Goal: Transaction & Acquisition: Purchase product/service

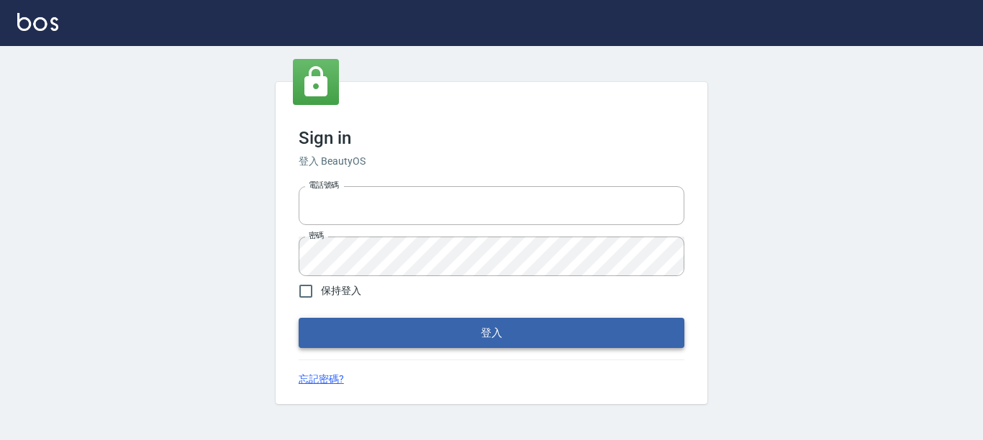
type input "0228278166"
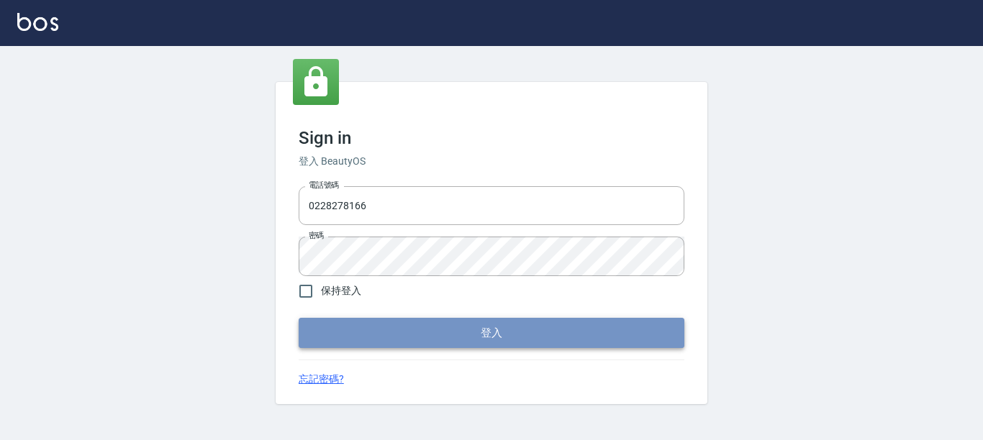
click at [535, 335] on button "登入" at bounding box center [492, 333] width 386 height 30
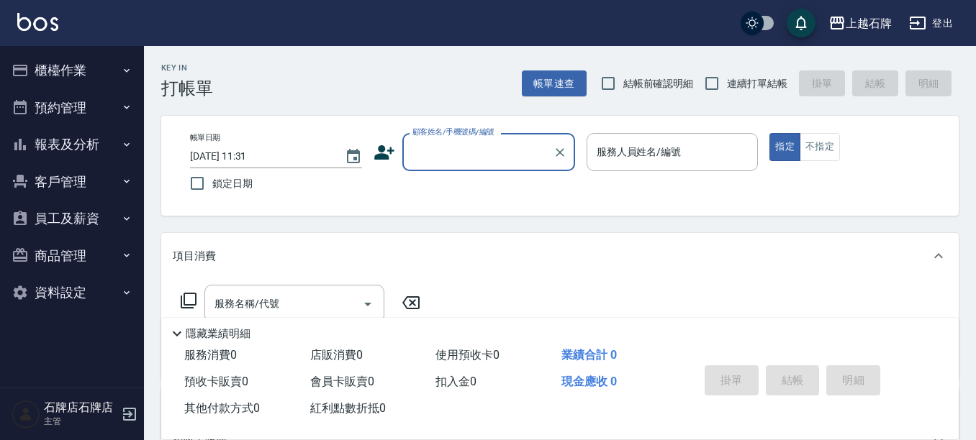
click at [471, 158] on input "顧客姓名/手機號碼/編號" at bounding box center [478, 152] width 138 height 25
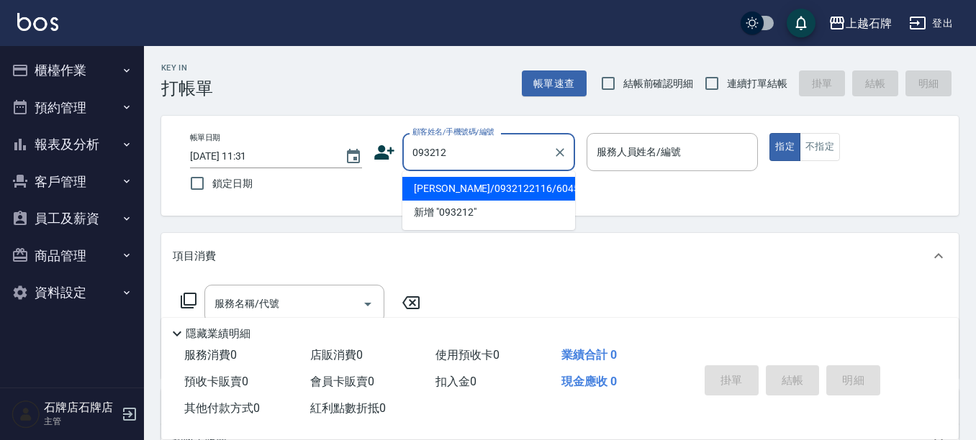
type input "0932122"
click at [563, 155] on icon "Clear" at bounding box center [560, 152] width 14 height 14
type input "01"
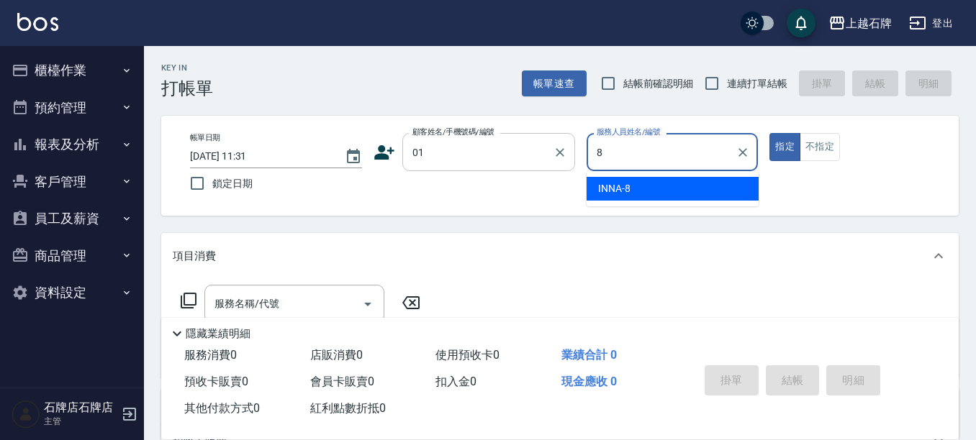
type input "INNA-8"
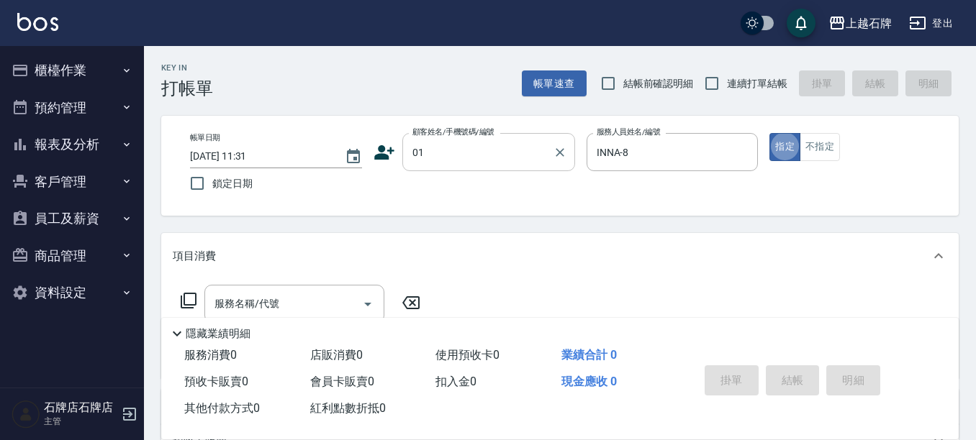
type button "true"
type input "新客人 姓名未設定/01/null"
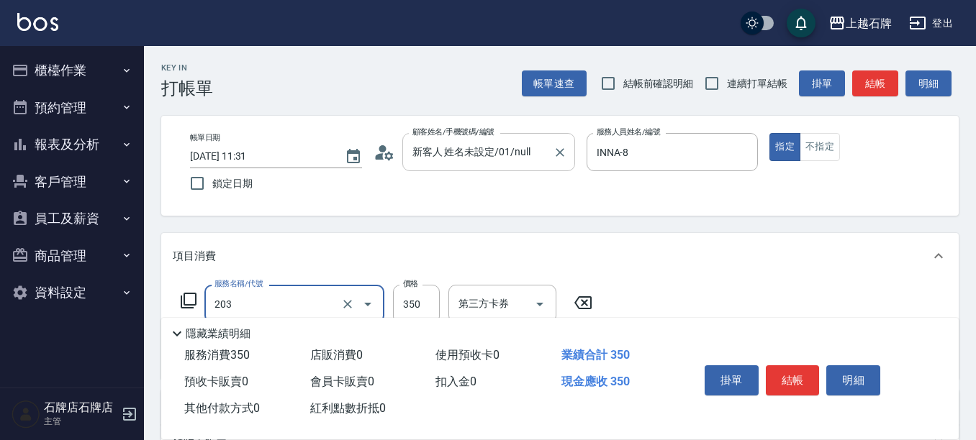
type input "B級洗+剪(203)"
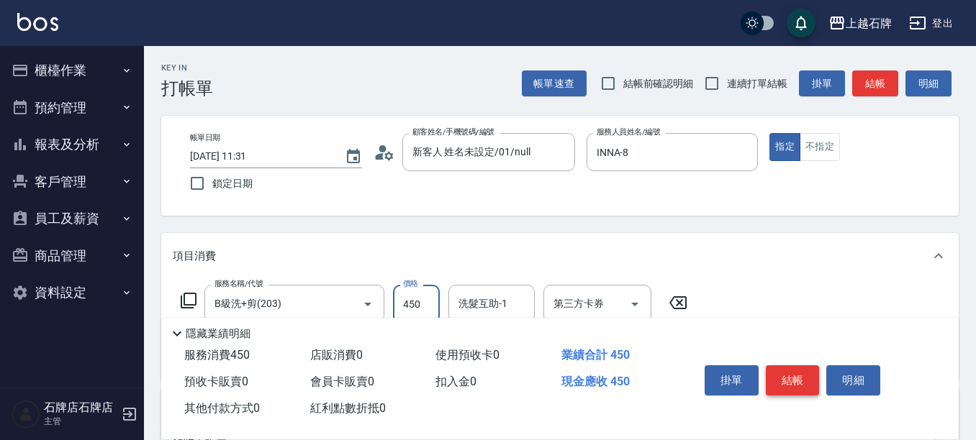
type input "450"
click at [803, 366] on button "結帳" at bounding box center [793, 381] width 54 height 30
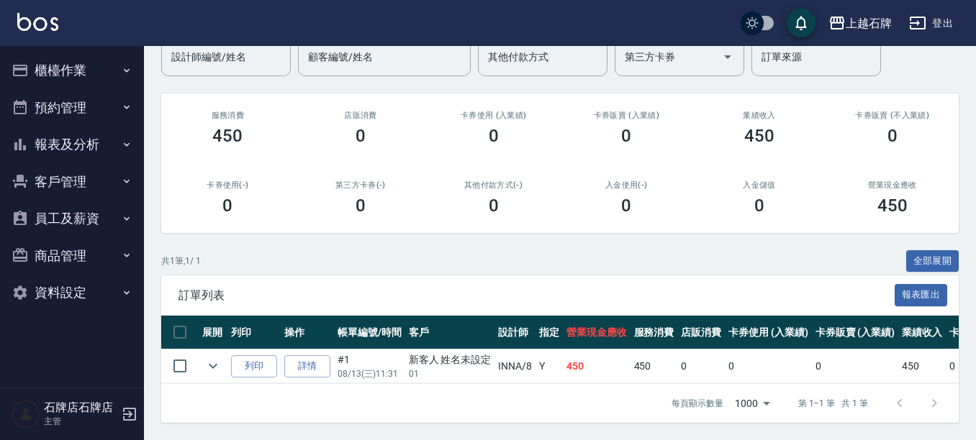
scroll to position [141, 0]
click at [240, 361] on button "列印" at bounding box center [254, 366] width 46 height 22
click at [62, 136] on button "報表及分析" at bounding box center [72, 144] width 132 height 37
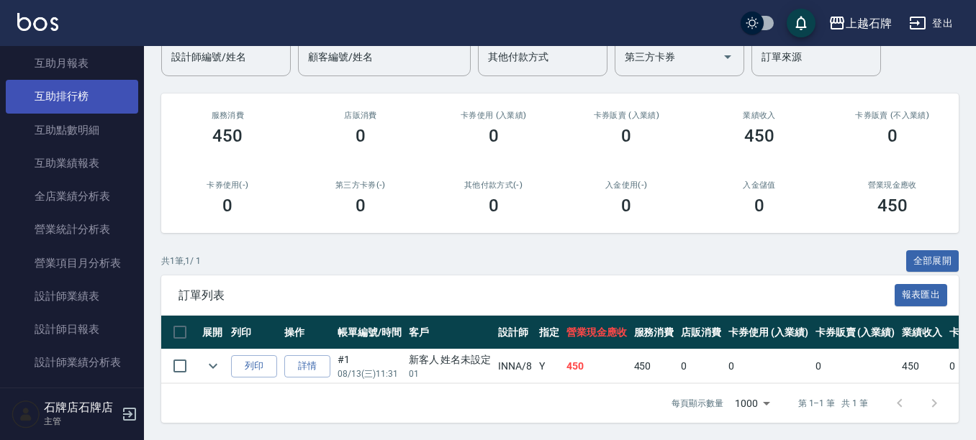
scroll to position [360, 0]
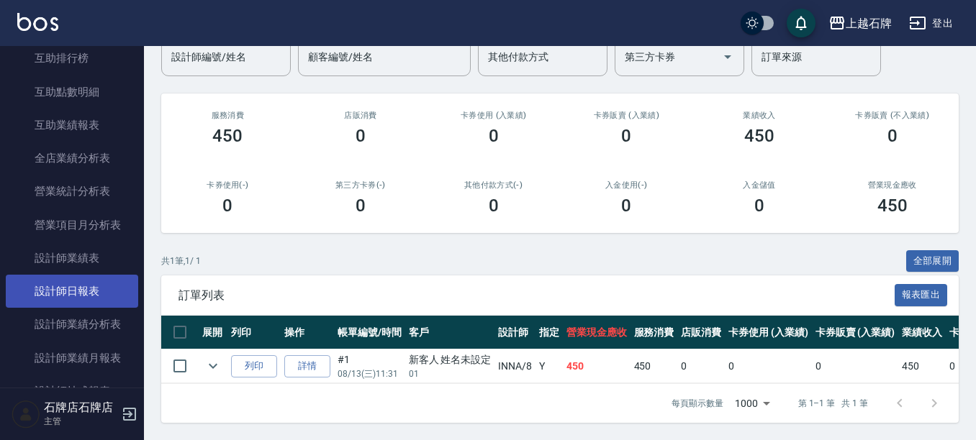
click at [77, 280] on link "設計師日報表" at bounding box center [72, 291] width 132 height 33
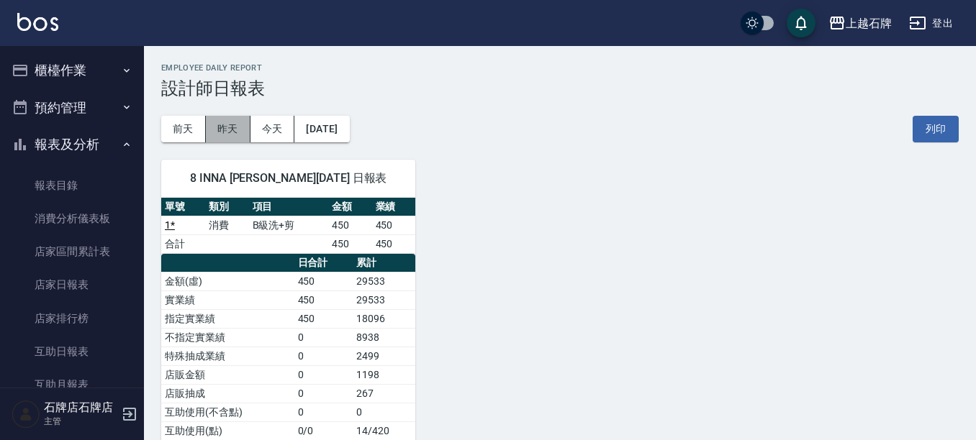
click at [238, 127] on button "昨天" at bounding box center [228, 129] width 45 height 27
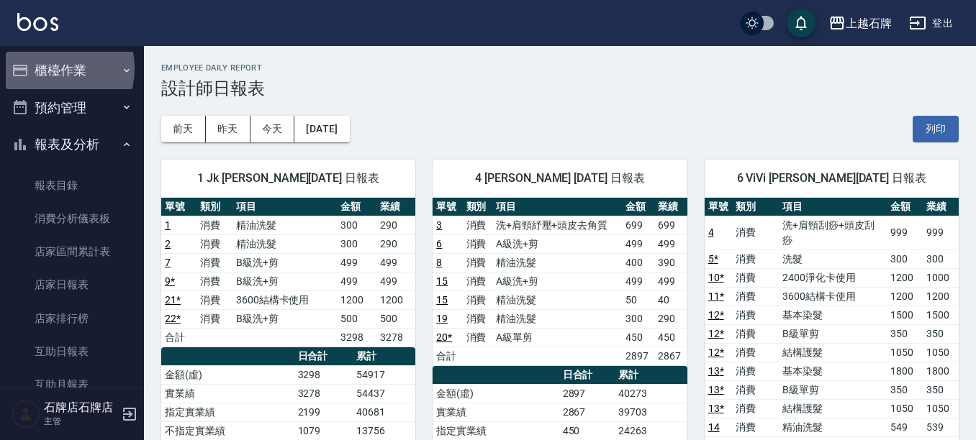
click at [41, 68] on button "櫃檯作業" at bounding box center [72, 70] width 132 height 37
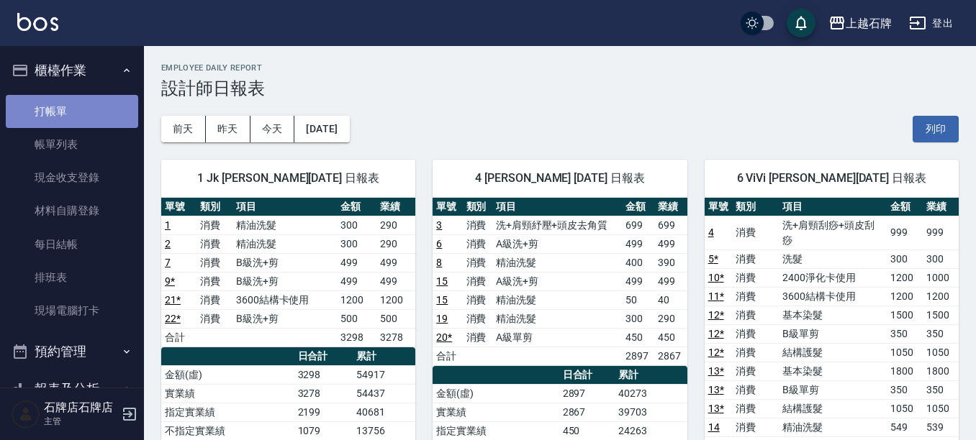
click at [87, 112] on link "打帳單" at bounding box center [72, 111] width 132 height 33
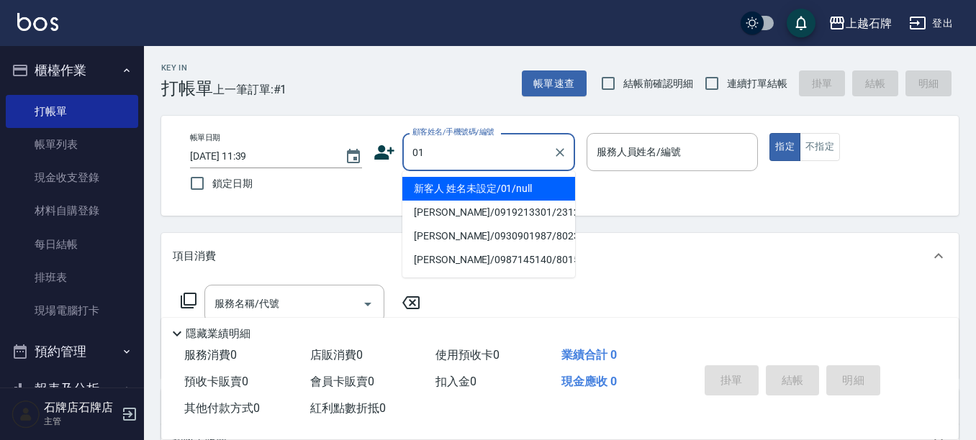
type input "新客人 姓名未設定/01/null"
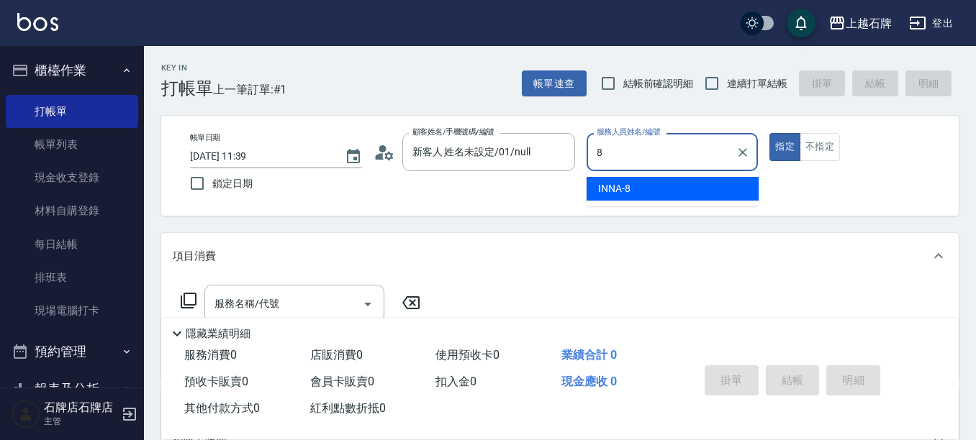
type input "INNA-8"
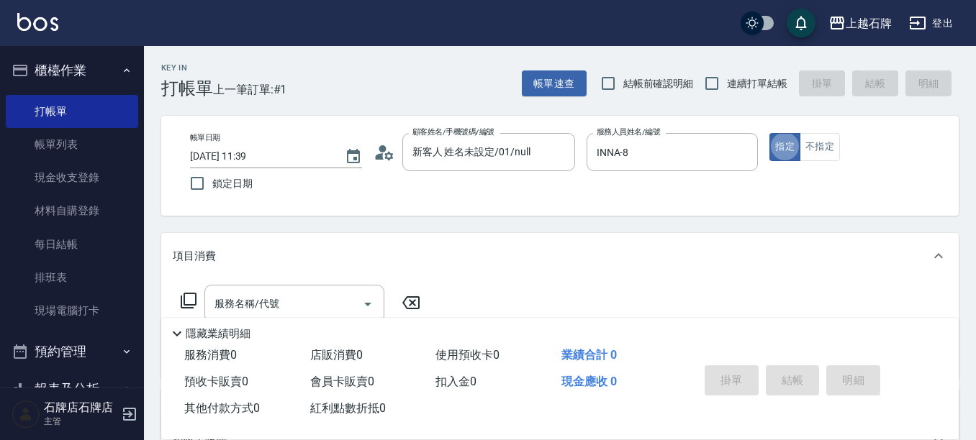
type button "true"
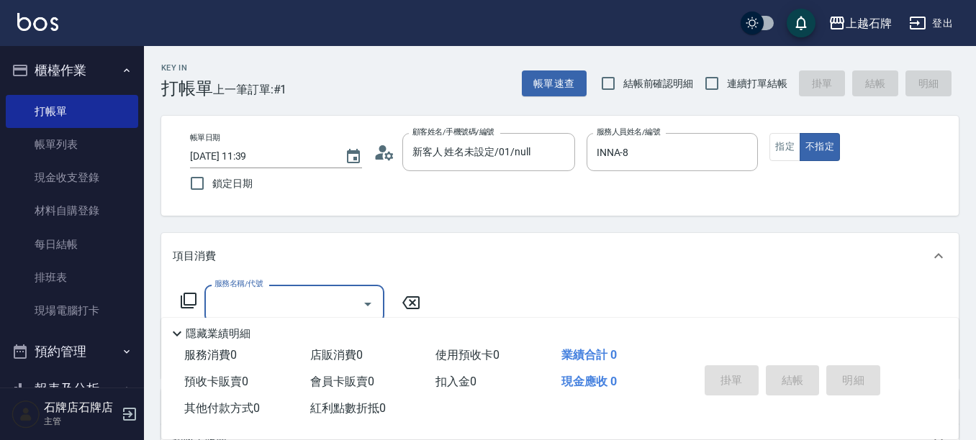
scroll to position [72, 0]
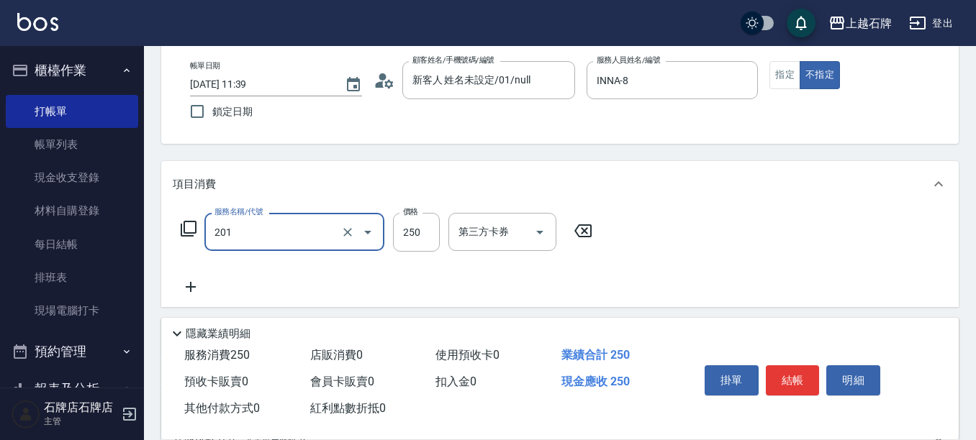
type input "B級單剪(201)"
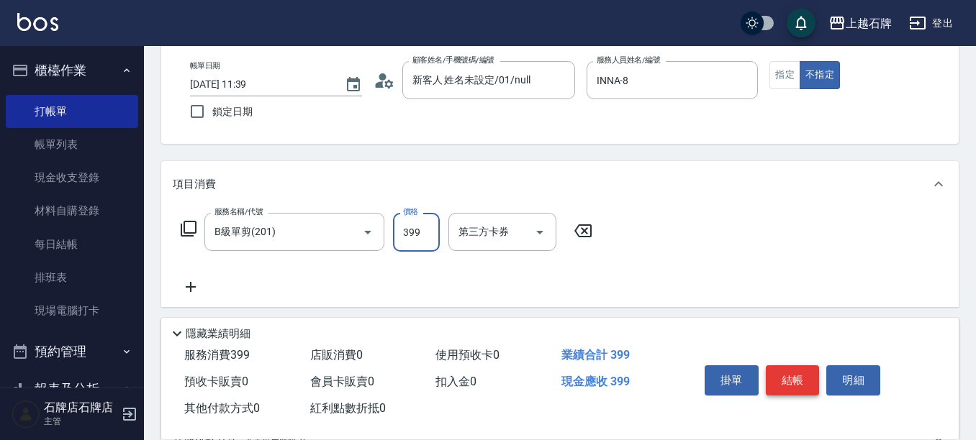
type input "399"
click at [810, 382] on button "結帳" at bounding box center [793, 381] width 54 height 30
